Goal: Task Accomplishment & Management: Use online tool/utility

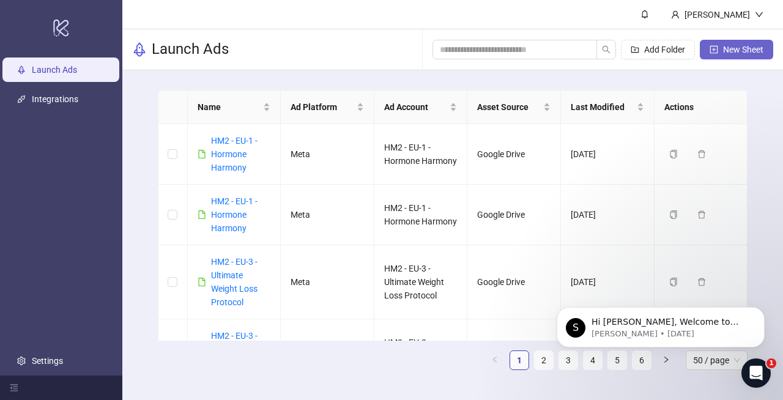
click at [734, 54] on button "New Sheet" at bounding box center [735, 50] width 73 height 20
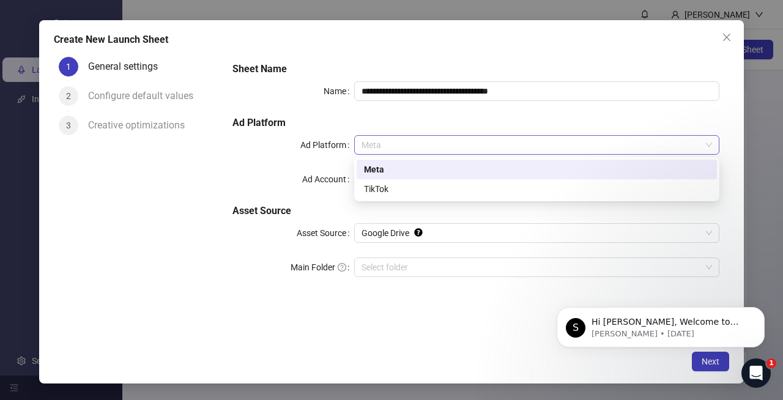
click at [407, 140] on span "Meta" at bounding box center [536, 145] width 350 height 18
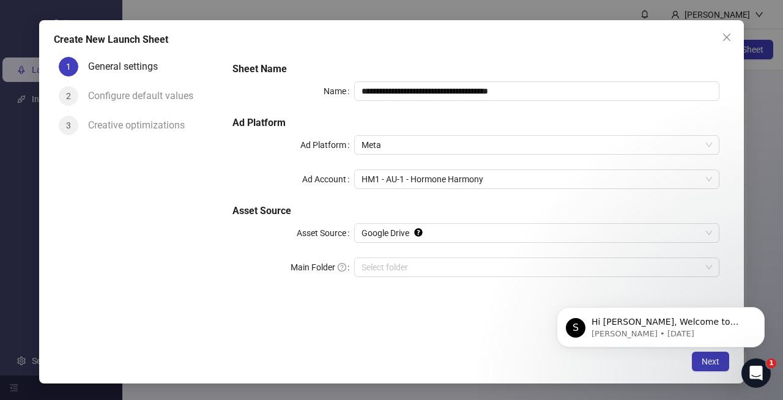
click at [432, 117] on h5 "Ad Platform" at bounding box center [475, 123] width 487 height 15
click at [430, 179] on span "HM1 - AU-1 - Hormone Harmony" at bounding box center [536, 179] width 350 height 18
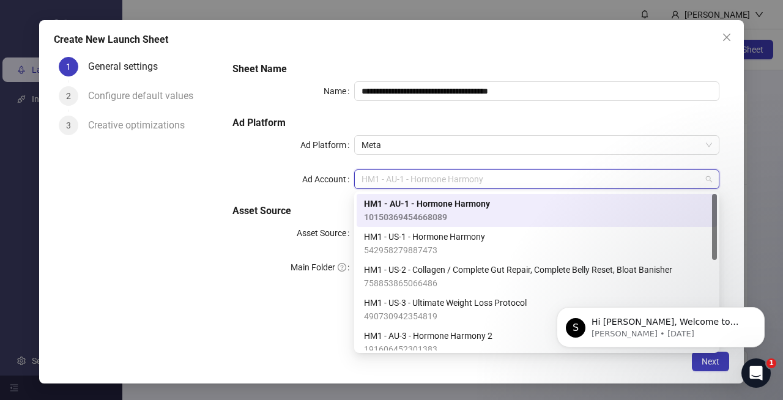
click at [410, 117] on h5 "Ad Platform" at bounding box center [475, 123] width 487 height 15
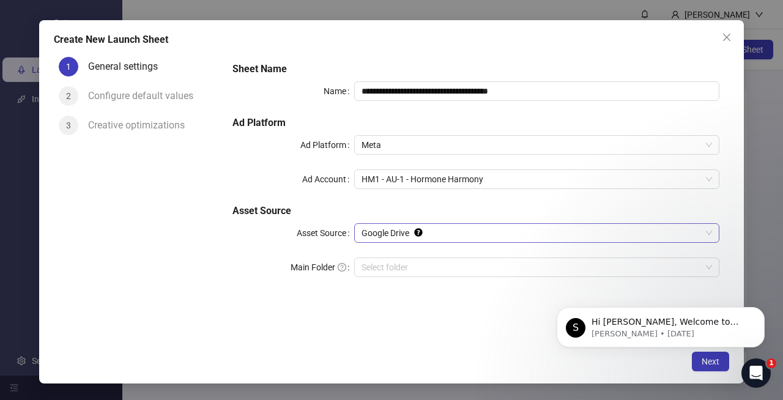
click at [461, 233] on span "Google Drive" at bounding box center [536, 233] width 350 height 18
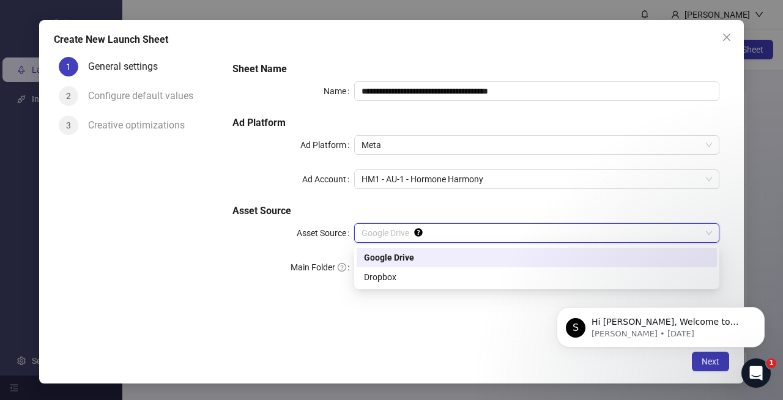
click at [457, 205] on h5 "Asset Source" at bounding box center [475, 211] width 487 height 15
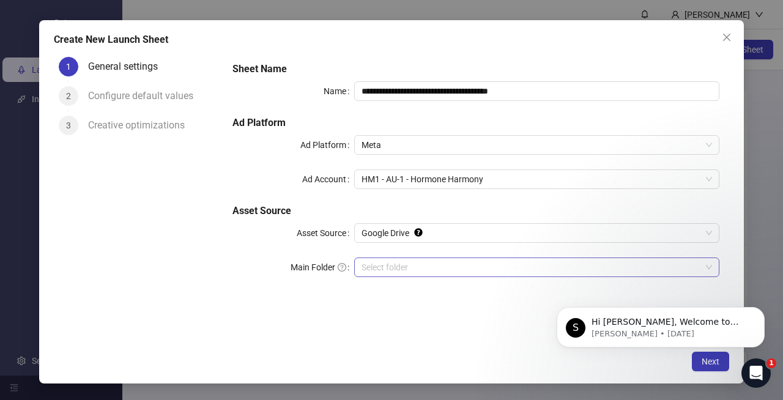
click at [415, 261] on input "Main Folder" at bounding box center [530, 267] width 339 height 18
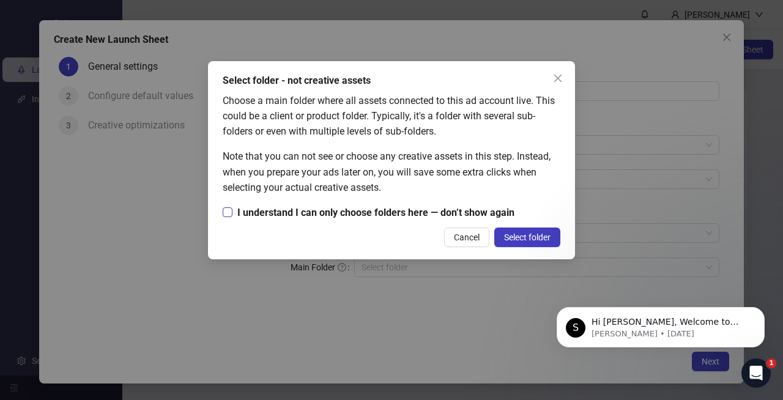
click at [430, 211] on span "I understand I can only choose folders here — don’t show again" at bounding box center [375, 212] width 287 height 15
click at [513, 232] on span "Select folder" at bounding box center [527, 237] width 46 height 10
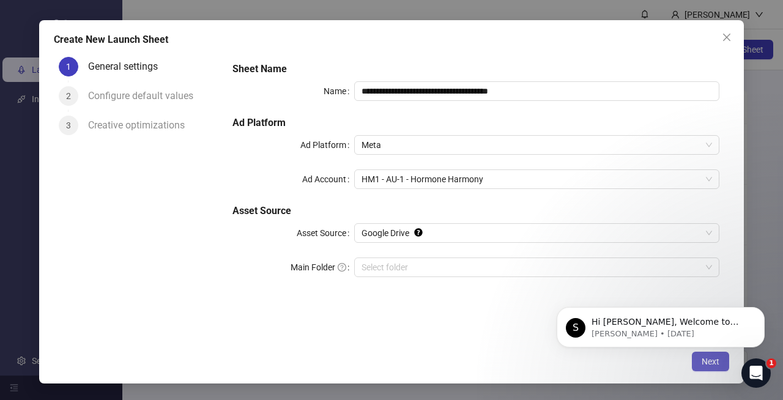
click at [703, 367] on button "Next" at bounding box center [709, 362] width 37 height 20
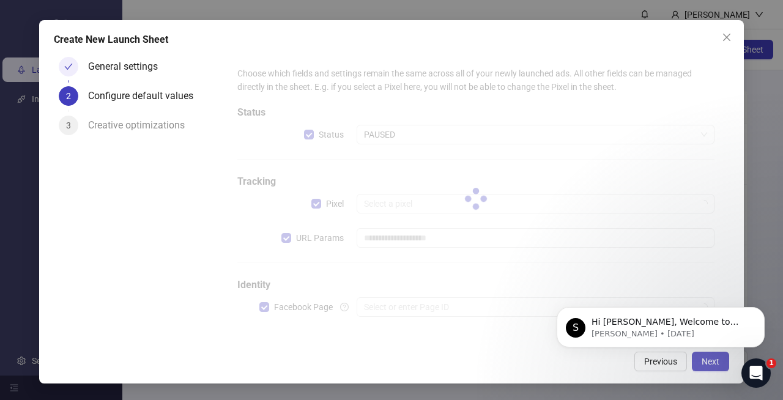
type input "**********"
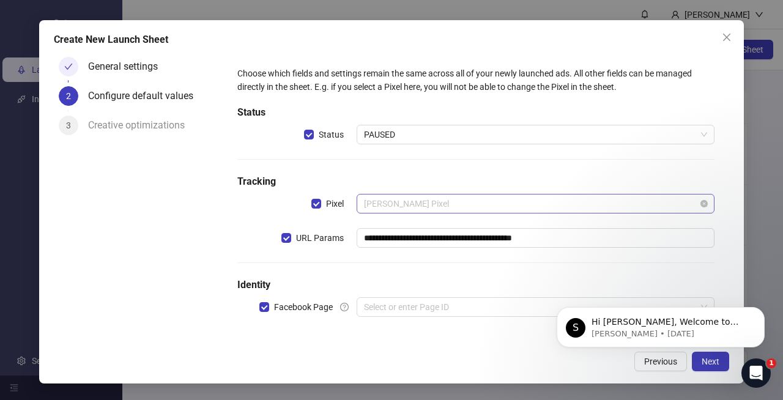
click at [452, 201] on span "[PERSON_NAME] Pixel" at bounding box center [535, 203] width 343 height 18
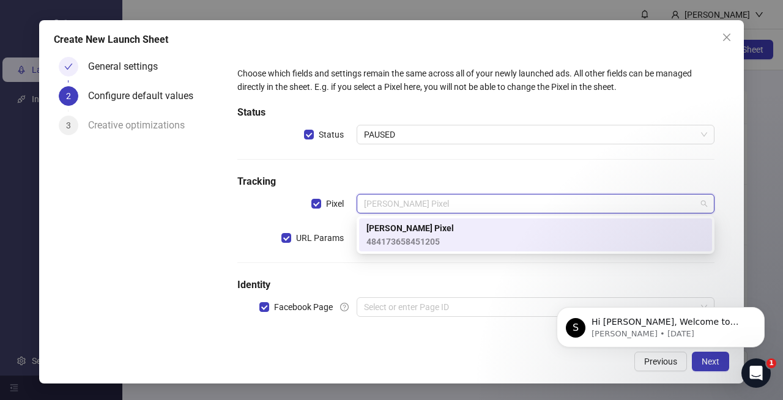
click at [430, 175] on h5 "Tracking" at bounding box center [475, 181] width 477 height 15
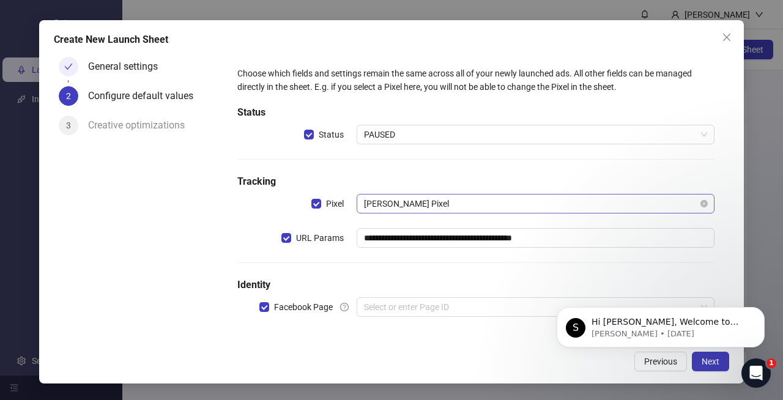
click at [426, 204] on span "[PERSON_NAME] Pixel" at bounding box center [535, 203] width 343 height 18
click at [443, 177] on h5 "Tracking" at bounding box center [475, 181] width 477 height 15
click at [465, 201] on span "[PERSON_NAME] Pixel" at bounding box center [535, 203] width 343 height 18
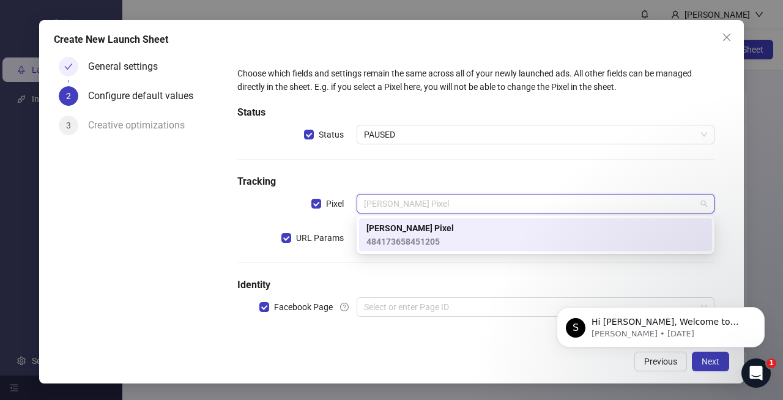
click at [464, 180] on h5 "Tracking" at bounding box center [475, 181] width 477 height 15
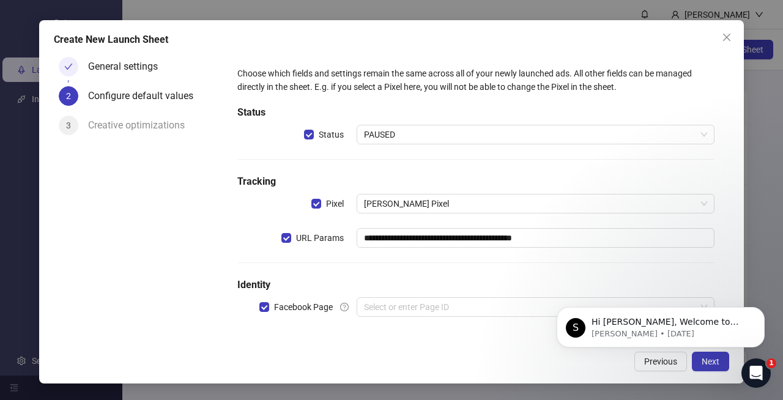
scroll to position [1, 0]
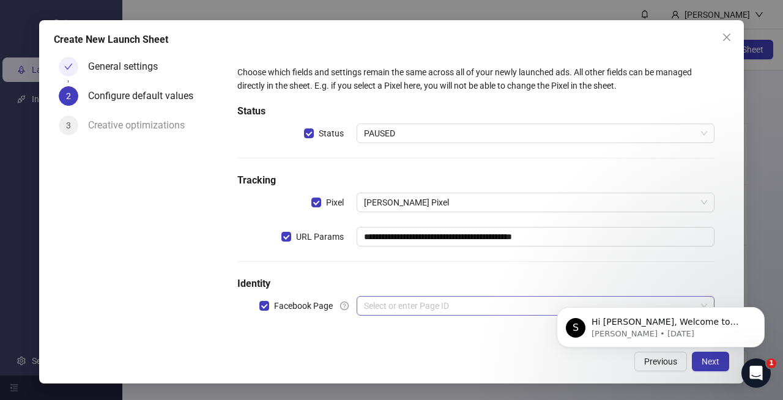
click at [462, 312] on input "search" at bounding box center [530, 306] width 332 height 18
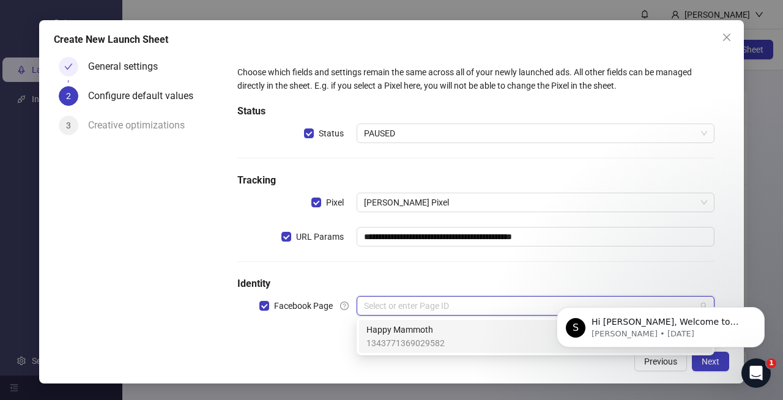
click at [444, 331] on div "Happy Mammoth 1343771369029582" at bounding box center [535, 336] width 338 height 27
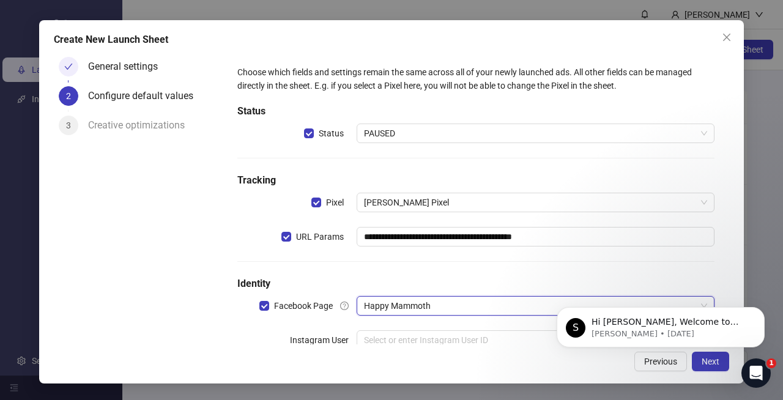
click at [460, 270] on div "**********" at bounding box center [475, 215] width 487 height 309
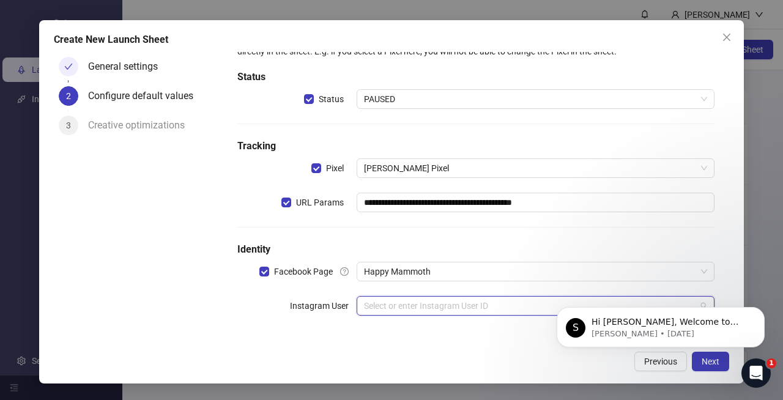
click at [476, 313] on input "search" at bounding box center [530, 306] width 332 height 18
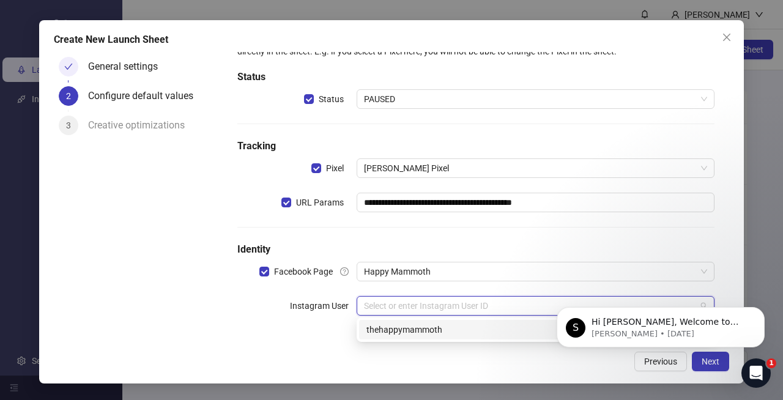
click at [467, 329] on div "thehappymammoth" at bounding box center [535, 329] width 338 height 13
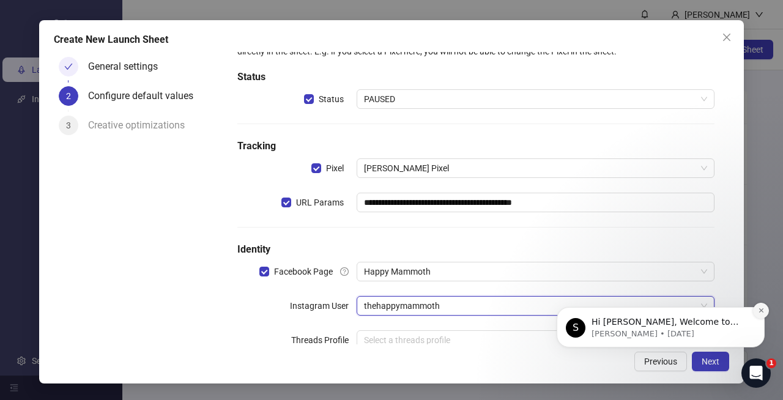
click at [762, 309] on icon "Dismiss notification" at bounding box center [760, 310] width 4 height 4
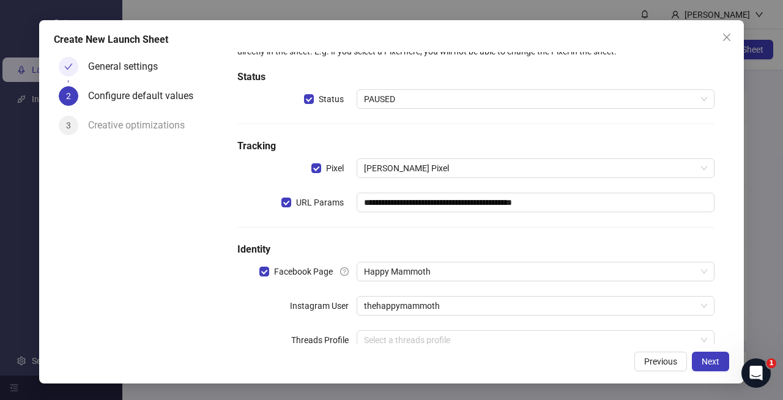
scroll to position [70, 0]
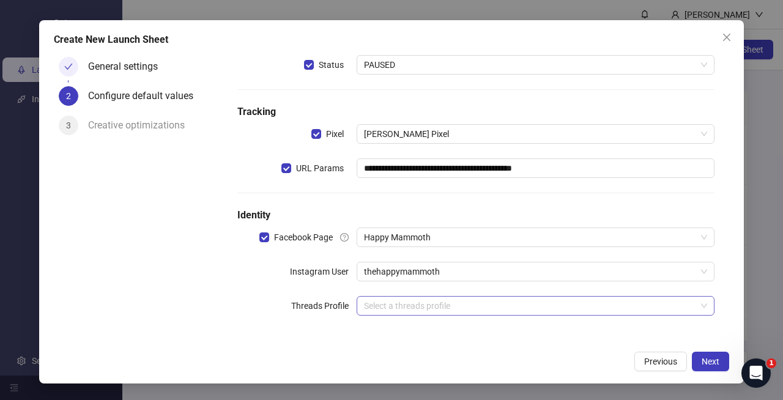
click at [477, 307] on input "search" at bounding box center [530, 306] width 332 height 18
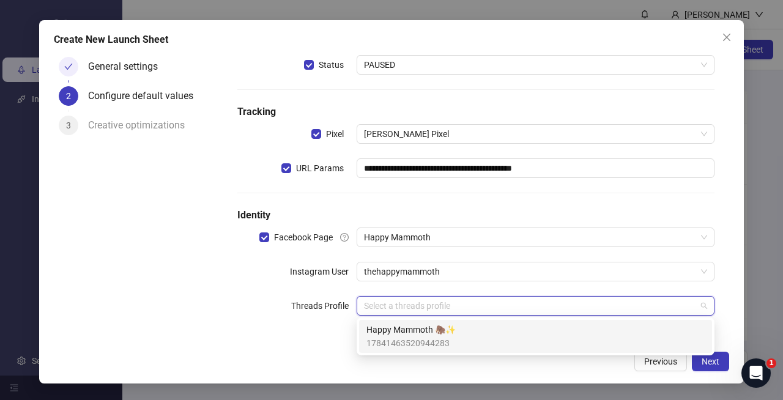
click at [460, 334] on div "Happy Mammoth 🦣✨ 17841463520944283" at bounding box center [535, 336] width 338 height 27
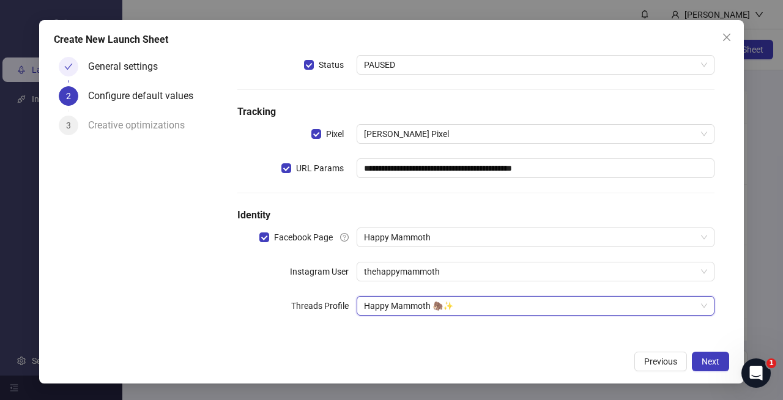
click at [477, 335] on div "**********" at bounding box center [475, 163] width 496 height 353
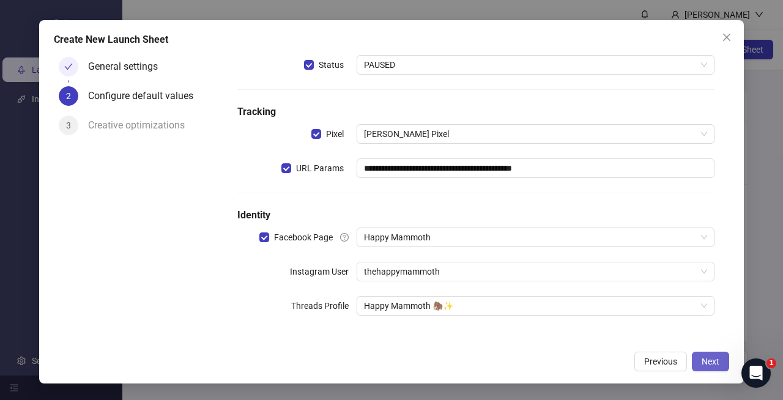
click at [712, 360] on span "Next" at bounding box center [710, 361] width 18 height 10
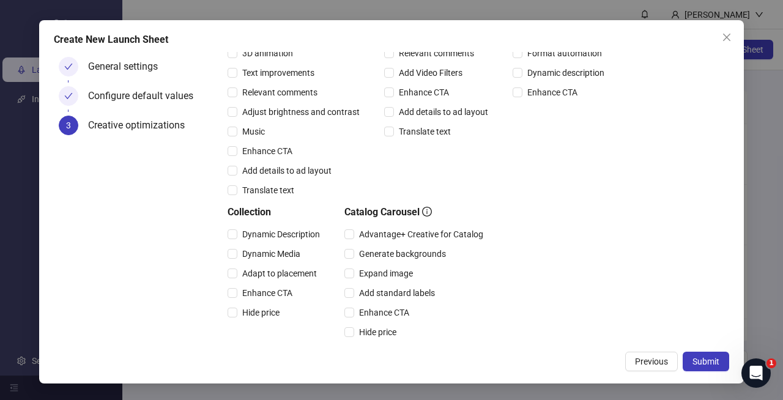
scroll to position [0, 0]
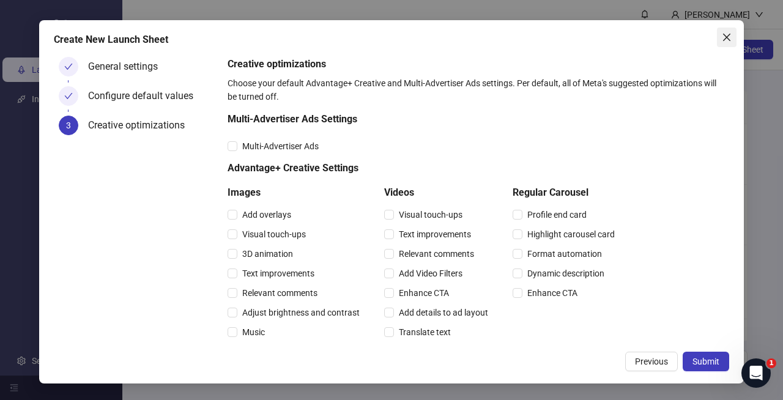
click at [731, 36] on span "Close" at bounding box center [727, 37] width 20 height 10
